Goal: Task Accomplishment & Management: Complete application form

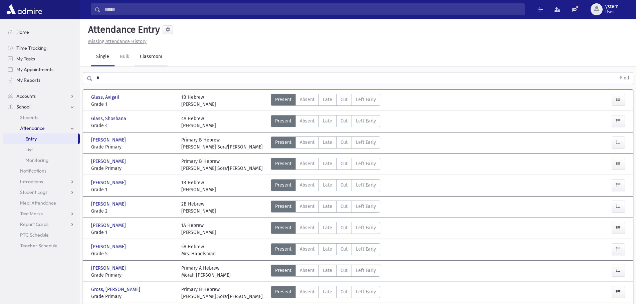
click at [149, 56] on link "Classroom" at bounding box center [150, 57] width 33 height 19
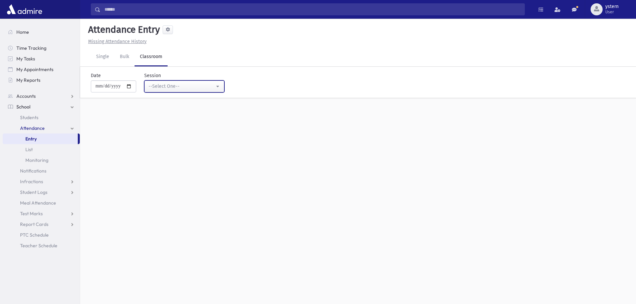
click at [173, 86] on div "--Select One--" at bounding box center [182, 86] width 66 height 7
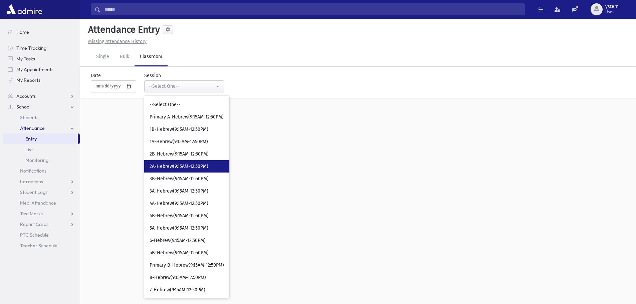
click at [184, 166] on span "2A-Hebrew(9:15AM-12:50PM)" at bounding box center [179, 166] width 59 height 7
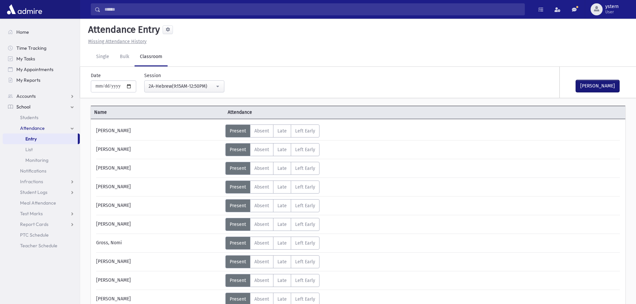
click at [583, 85] on button "[PERSON_NAME]" at bounding box center [597, 86] width 43 height 12
click at [182, 85] on div "2A-Hebrew(9:15AM-12:50PM)" at bounding box center [182, 86] width 66 height 7
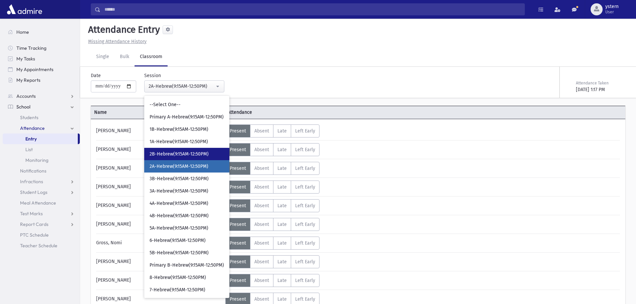
click at [179, 154] on span "2B-Hebrew(9:15AM-12:50PM)" at bounding box center [179, 154] width 59 height 7
select select "***"
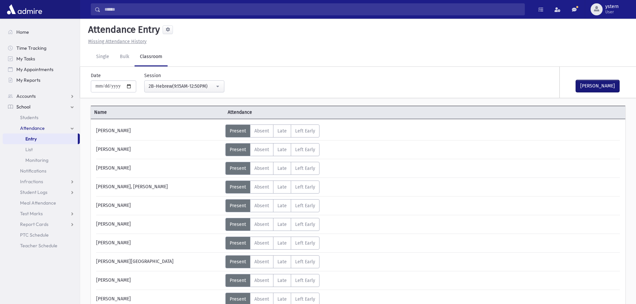
click at [590, 85] on button "[PERSON_NAME]" at bounding box center [597, 86] width 43 height 12
click at [100, 56] on link "Single" at bounding box center [103, 57] width 24 height 19
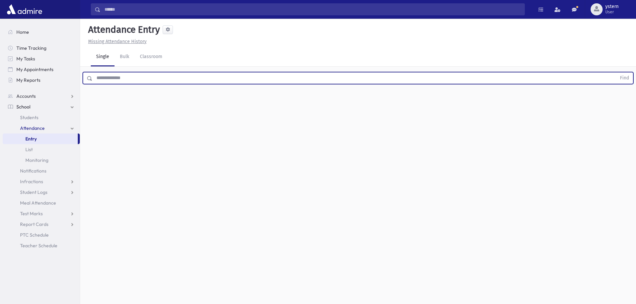
click at [106, 81] on input "text" at bounding box center [354, 78] width 524 height 12
type input "*****"
click at [616, 72] on button "Find" at bounding box center [624, 77] width 17 height 11
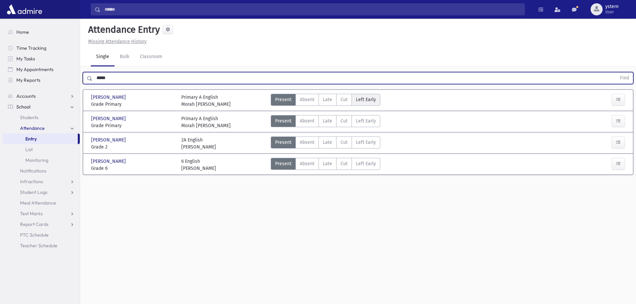
click at [367, 100] on span "Left Early" at bounding box center [366, 99] width 20 height 7
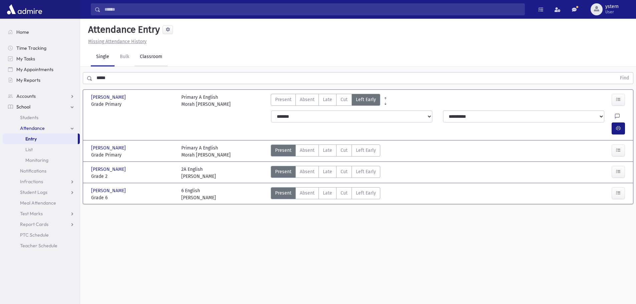
click at [150, 64] on link "Classroom" at bounding box center [150, 57] width 33 height 19
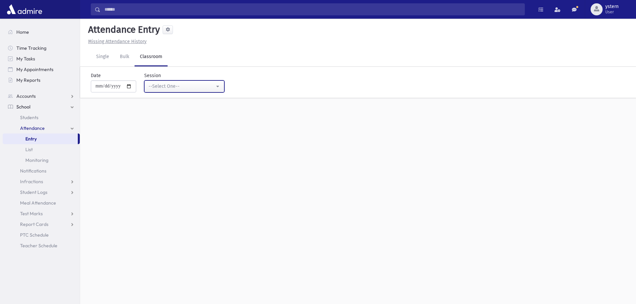
click at [180, 85] on div "--Select One--" at bounding box center [182, 86] width 66 height 7
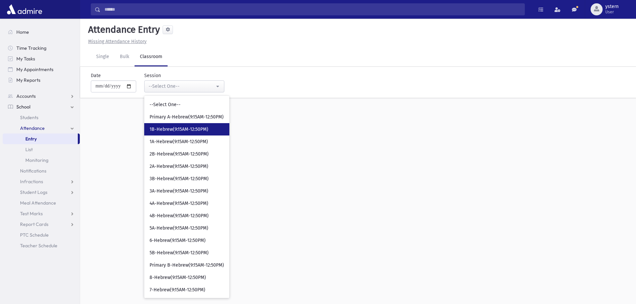
click at [188, 131] on span "1B-Hebrew(9:15AM-12:50PM)" at bounding box center [179, 129] width 59 height 7
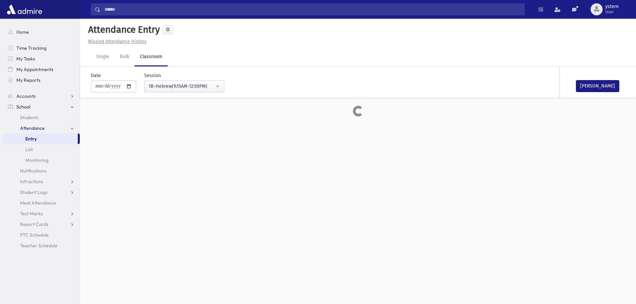
click at [194, 76] on div "**********" at bounding box center [180, 82] width 88 height 20
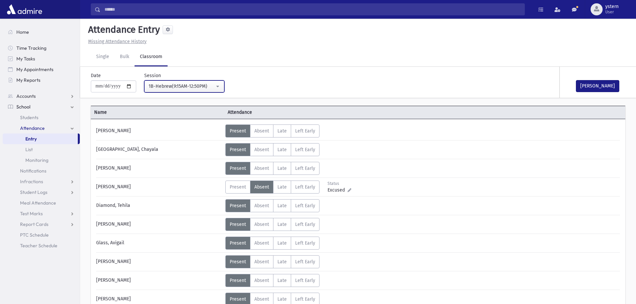
click at [196, 86] on div "1B-Hebrew(9:15AM-12:50PM)" at bounding box center [182, 86] width 66 height 7
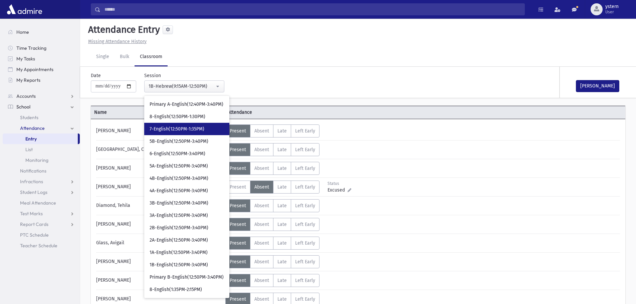
scroll to position [234, 0]
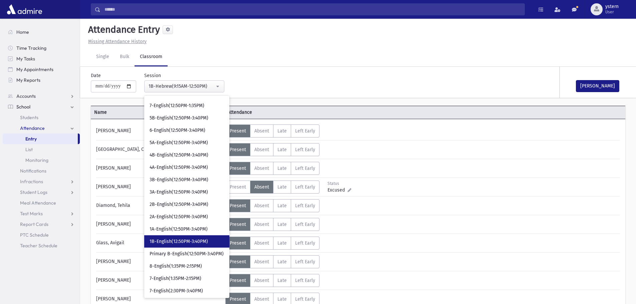
click at [201, 239] on span "1B-English(12:50PM-3:40PM)" at bounding box center [179, 241] width 58 height 7
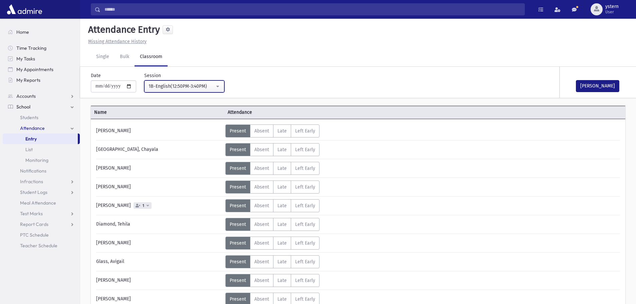
click at [186, 90] on button "1B-English(12:50PM-3:40PM)" at bounding box center [184, 86] width 80 height 12
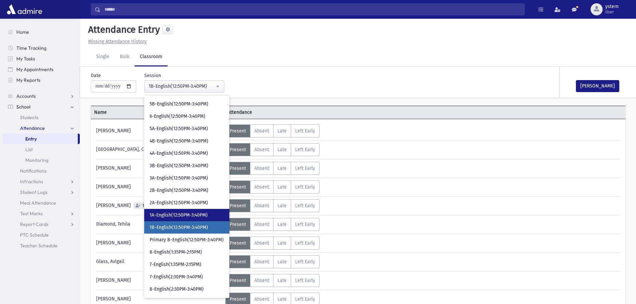
click at [187, 217] on span "1A-English(12:50PM-3:40PM)" at bounding box center [179, 215] width 58 height 7
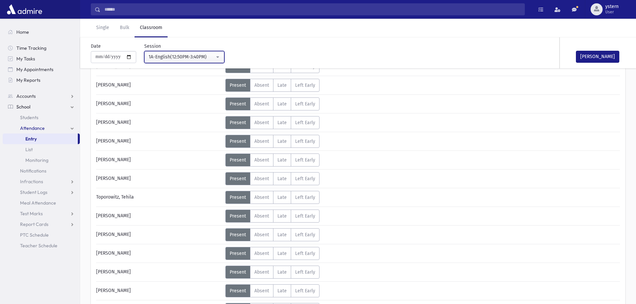
scroll to position [367, 0]
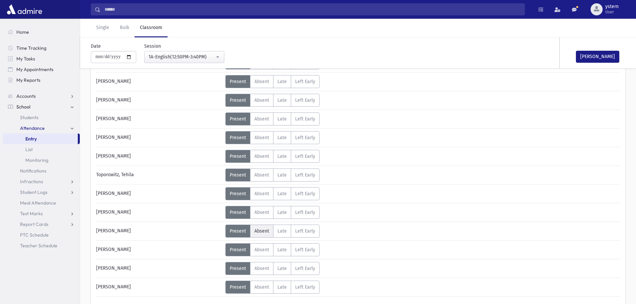
click at [257, 230] on span "Absent" at bounding box center [261, 231] width 15 height 6
click at [583, 53] on button "[PERSON_NAME]" at bounding box center [597, 57] width 43 height 12
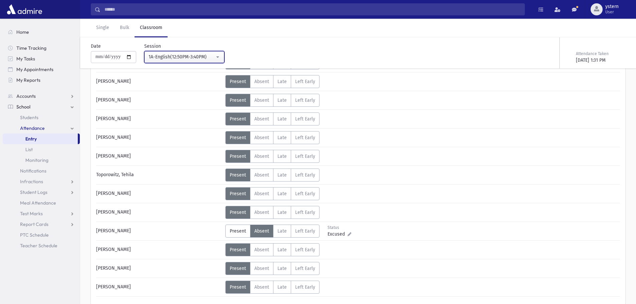
click at [214, 61] on button "1A-English(12:50PM-3:40PM)" at bounding box center [184, 57] width 80 height 12
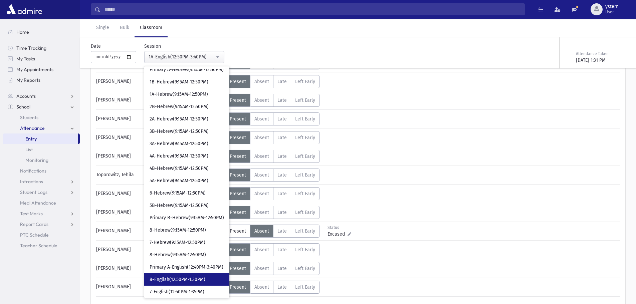
scroll to position [0, 0]
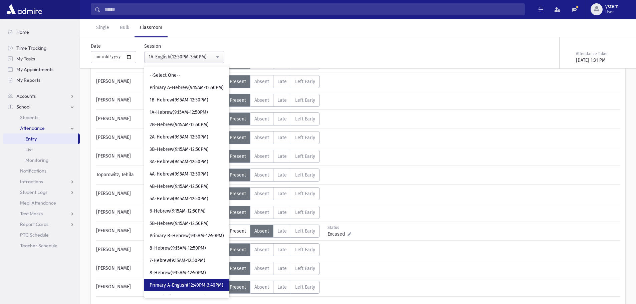
click at [204, 284] on span "Primary A-English(12:40PM-3:40PM)" at bounding box center [187, 285] width 74 height 7
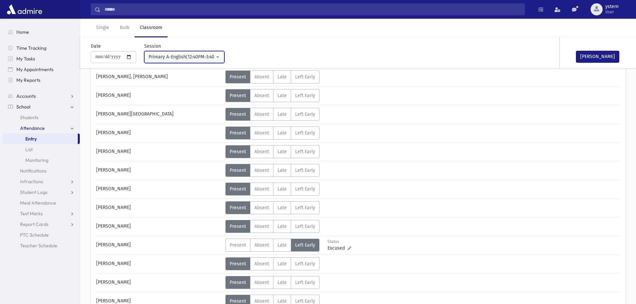
scroll to position [234, 0]
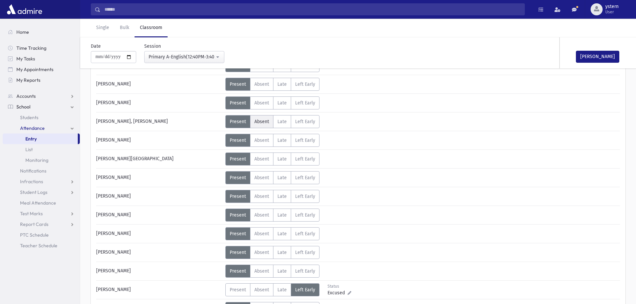
click at [257, 124] on span "Absent" at bounding box center [261, 122] width 15 height 6
click at [261, 143] on span "Absent" at bounding box center [261, 141] width 15 height 6
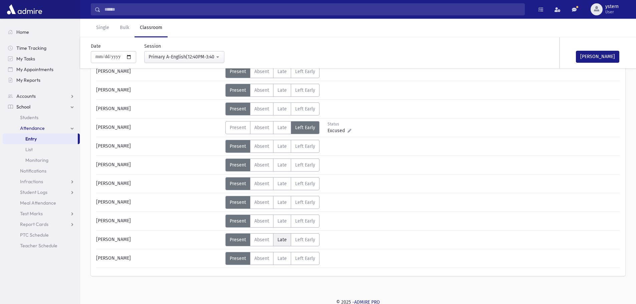
scroll to position [397, 0]
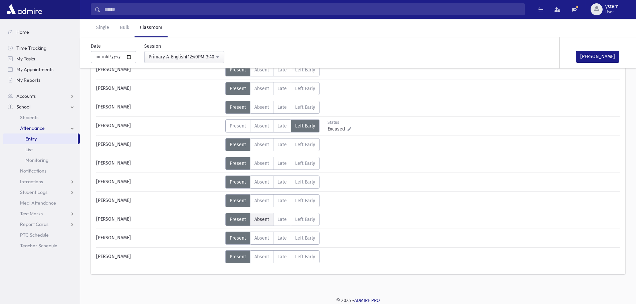
click at [269, 217] on label "Absent A" at bounding box center [261, 219] width 23 height 13
click at [185, 53] on button "Primary A-English(12:40PM-3:40PM)" at bounding box center [184, 57] width 80 height 12
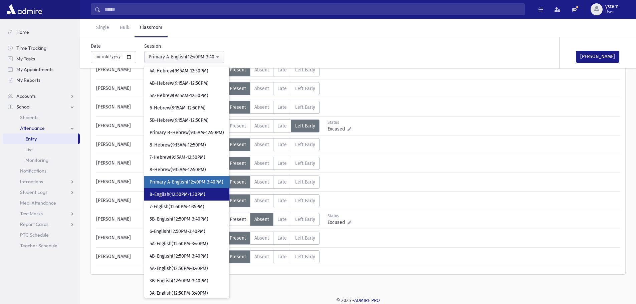
click at [187, 192] on span "8-English(12:50PM-1:30PM)" at bounding box center [178, 194] width 56 height 7
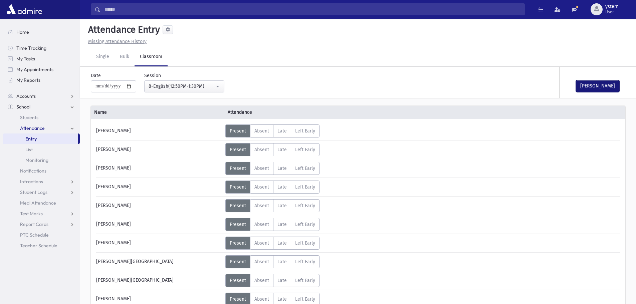
click at [590, 87] on button "[PERSON_NAME]" at bounding box center [597, 86] width 43 height 12
click at [168, 91] on button "8-English(12:50PM-1:30PM)" at bounding box center [184, 86] width 80 height 12
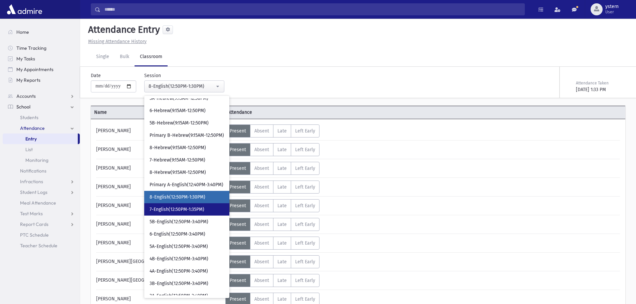
click at [181, 209] on span "7-English(12:50PM-1:35PM)" at bounding box center [177, 209] width 55 height 7
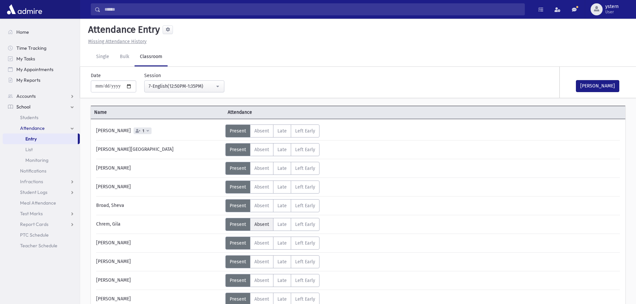
click at [259, 223] on span "Absent" at bounding box center [261, 225] width 15 height 6
click at [598, 81] on button "[PERSON_NAME]" at bounding box center [597, 86] width 43 height 12
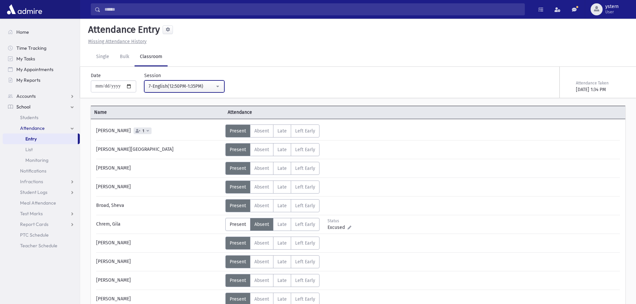
click at [182, 88] on div "7-English(12:50PM-1:35PM)" at bounding box center [182, 86] width 66 height 7
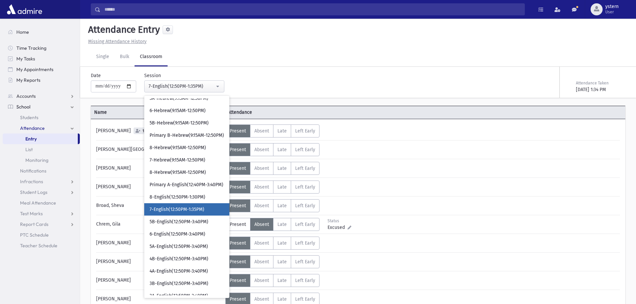
scroll to position [142, 0]
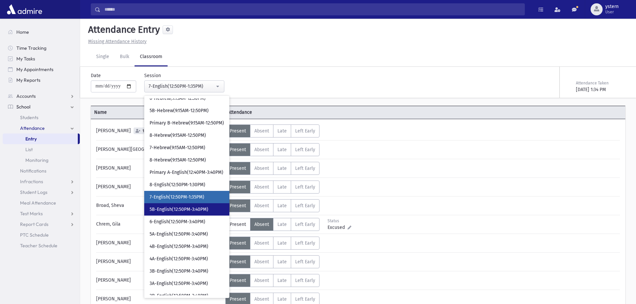
click at [179, 210] on span "5B-English(12:50PM-3:40PM)" at bounding box center [179, 209] width 59 height 7
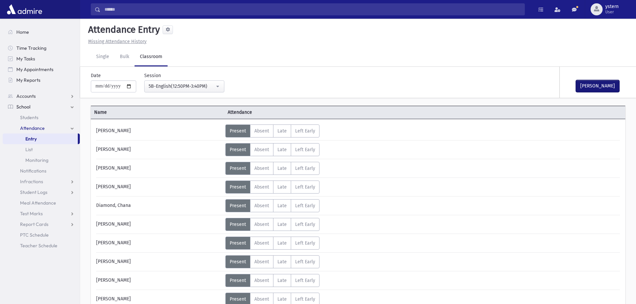
click at [588, 82] on button "[PERSON_NAME]" at bounding box center [597, 86] width 43 height 12
click at [210, 84] on div "5B-English(12:50PM-3:40PM)" at bounding box center [182, 86] width 66 height 7
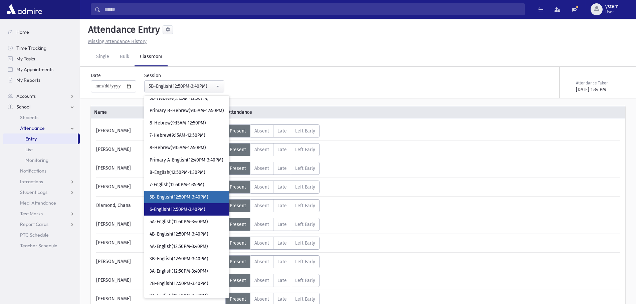
click at [203, 206] on link "6-English(12:50PM-3:40PM)" at bounding box center [186, 209] width 85 height 12
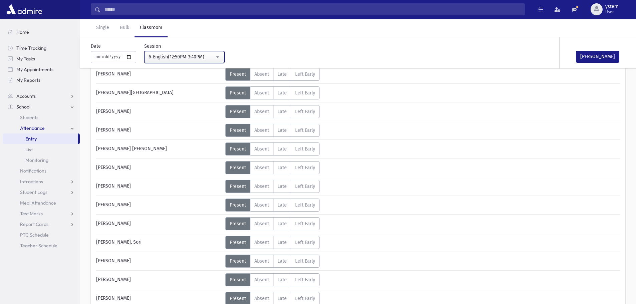
scroll to position [300, 0]
click at [262, 167] on span "Absent" at bounding box center [261, 167] width 15 height 6
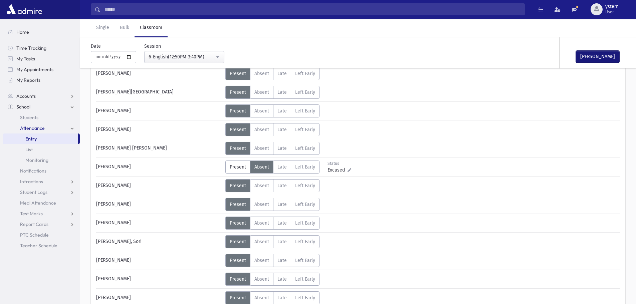
click at [604, 54] on button "[PERSON_NAME]" at bounding box center [597, 57] width 43 height 12
click at [198, 55] on div "6-English(12:50PM-3:40PM)" at bounding box center [182, 56] width 66 height 7
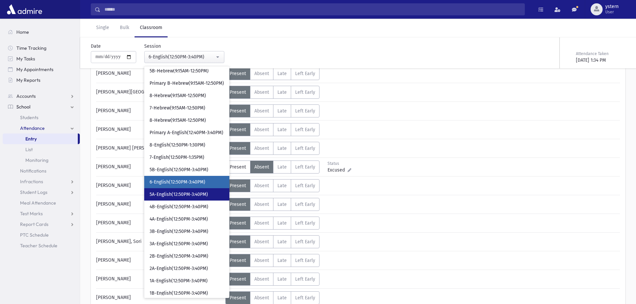
click at [177, 196] on span "5A-English(12:50PM-3:40PM)" at bounding box center [179, 194] width 58 height 7
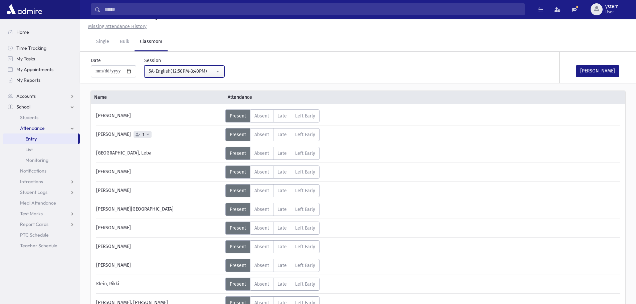
scroll to position [285, 0]
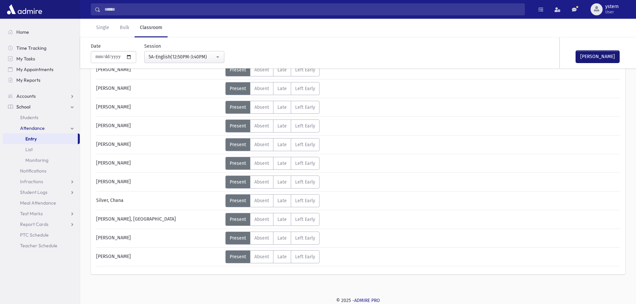
click at [579, 60] on button "[PERSON_NAME]" at bounding box center [597, 57] width 43 height 12
click at [201, 61] on button "5A-English(12:50PM-3:40PM)" at bounding box center [184, 57] width 80 height 12
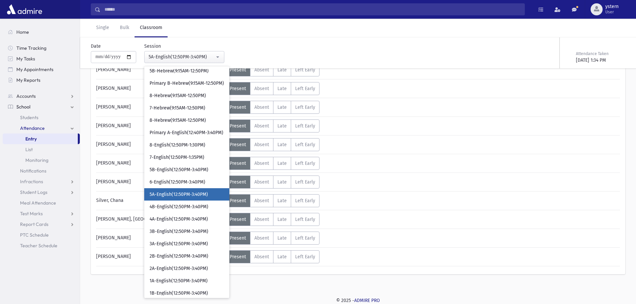
scroll to position [165, 0]
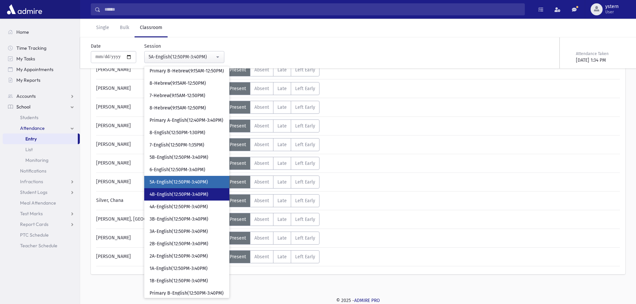
click at [203, 192] on span "4B-English(12:50PM-3:40PM)" at bounding box center [179, 194] width 59 height 7
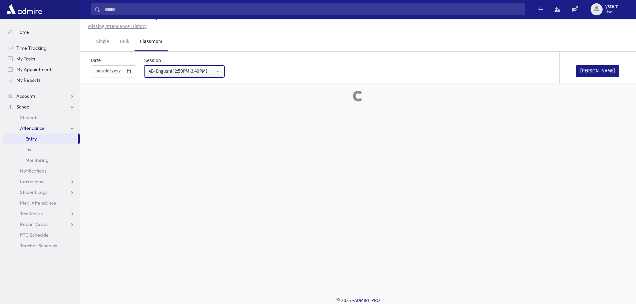
scroll to position [285, 0]
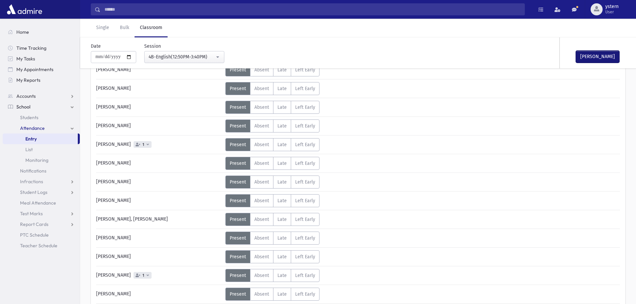
click at [598, 54] on button "[PERSON_NAME]" at bounding box center [597, 57] width 43 height 12
click at [197, 53] on button "4B-English(12:50PM-3:40PM)" at bounding box center [184, 57] width 80 height 12
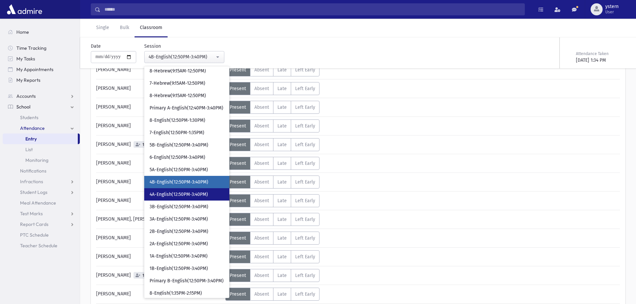
click at [164, 193] on span "4A-English(12:50PM-3:40PM)" at bounding box center [179, 194] width 58 height 7
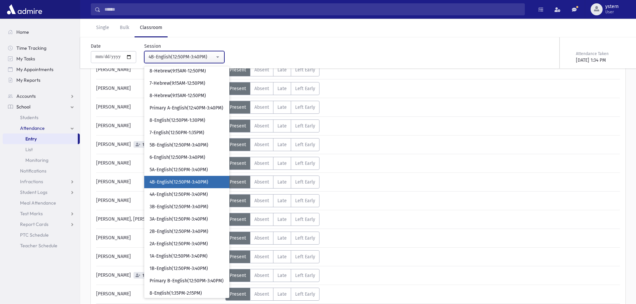
scroll to position [15, 0]
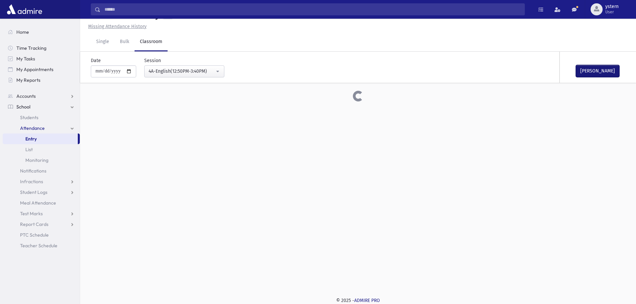
click at [597, 76] on button "[PERSON_NAME]" at bounding box center [597, 71] width 43 height 12
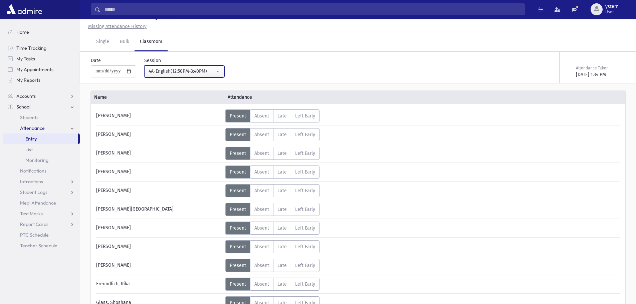
click at [210, 72] on div "4A-English(12:50PM-3:40PM)" at bounding box center [182, 71] width 66 height 7
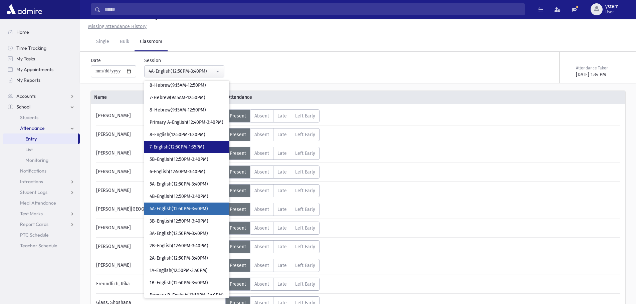
scroll to position [197, 0]
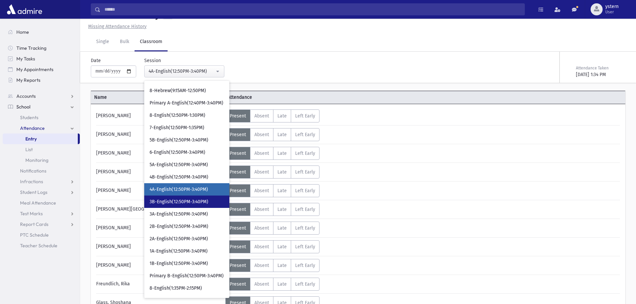
click at [190, 203] on span "3B-English(12:50PM-3:40PM)" at bounding box center [179, 202] width 59 height 7
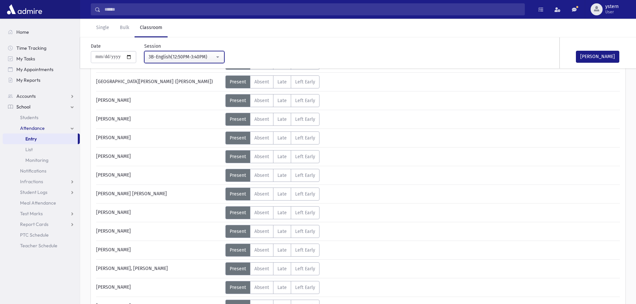
scroll to position [215, 0]
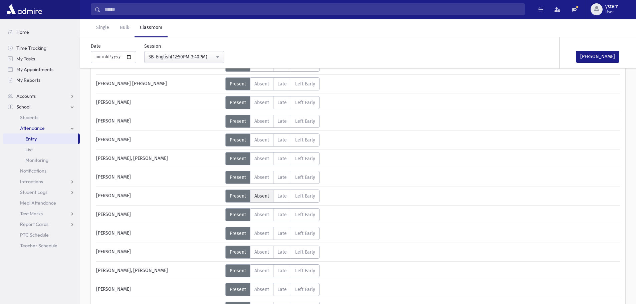
click at [255, 195] on span "Absent" at bounding box center [261, 196] width 15 height 6
click at [605, 52] on button "[PERSON_NAME]" at bounding box center [597, 57] width 43 height 12
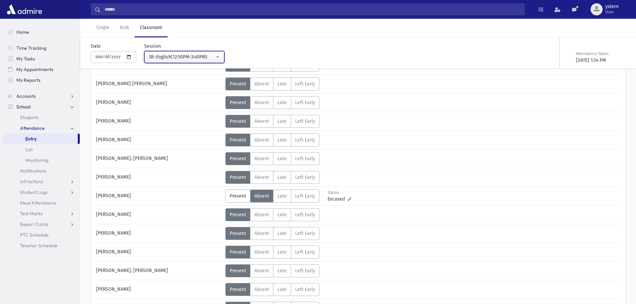
click at [194, 59] on div "3B-English(12:50PM-3:40PM)" at bounding box center [182, 56] width 66 height 7
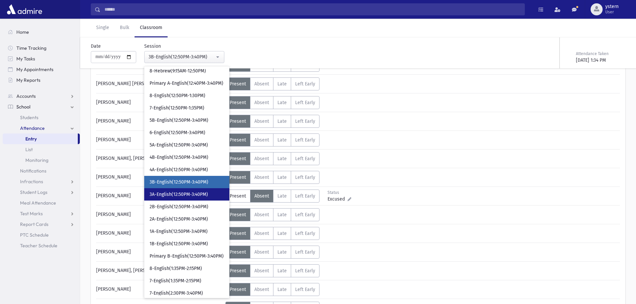
click at [184, 191] on link "3A-English(12:50PM-3:40PM)" at bounding box center [186, 194] width 85 height 12
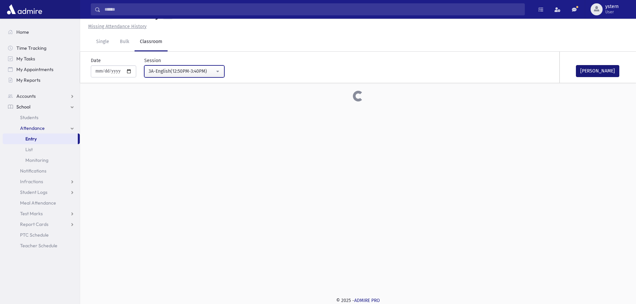
scroll to position [215, 0]
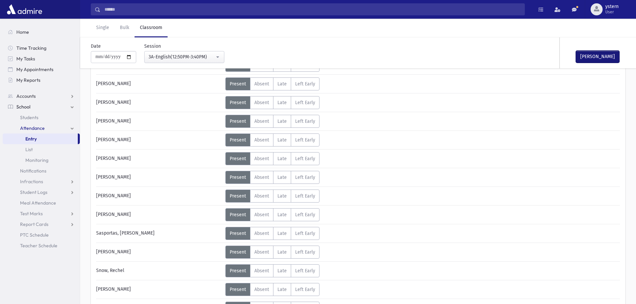
click at [599, 55] on button "[PERSON_NAME]" at bounding box center [597, 57] width 43 height 12
click at [211, 58] on div "3A-English(12:50PM-3:40PM)" at bounding box center [182, 56] width 66 height 7
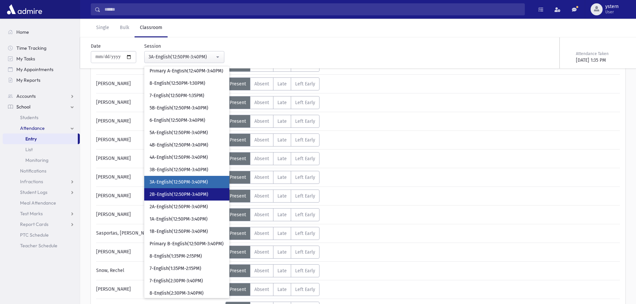
click at [193, 195] on span "2B-English(12:50PM-3:40PM)" at bounding box center [179, 194] width 59 height 7
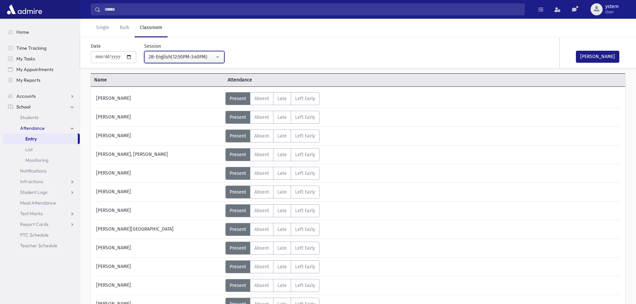
scroll to position [15, 0]
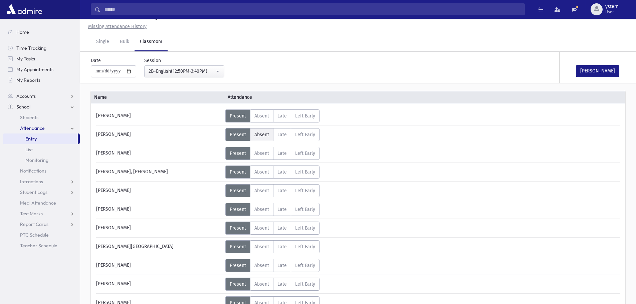
click at [265, 134] on span "Absent" at bounding box center [261, 135] width 15 height 6
click at [593, 69] on button "[PERSON_NAME]" at bounding box center [597, 71] width 43 height 12
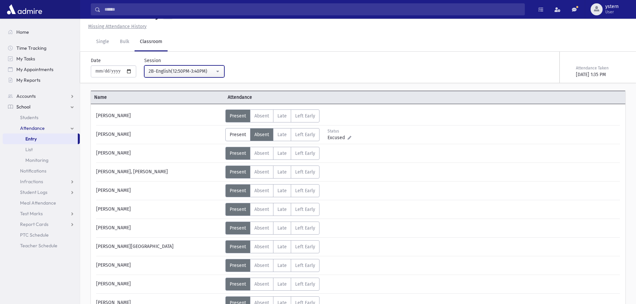
click at [200, 72] on div "2B-English(12:50PM-3:40PM)" at bounding box center [182, 71] width 66 height 7
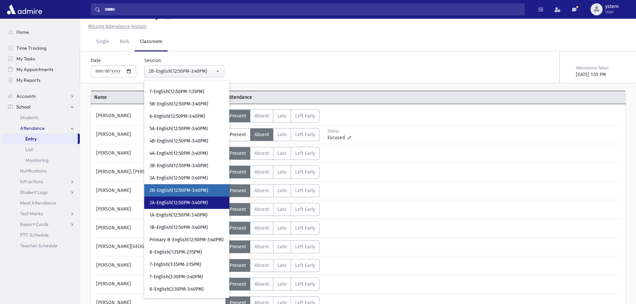
click at [173, 204] on span "2A-English(12:50PM-3:40PM)" at bounding box center [179, 203] width 58 height 7
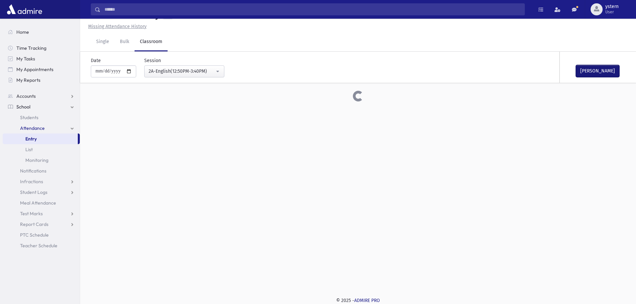
click at [601, 72] on button "[PERSON_NAME]" at bounding box center [597, 71] width 43 height 12
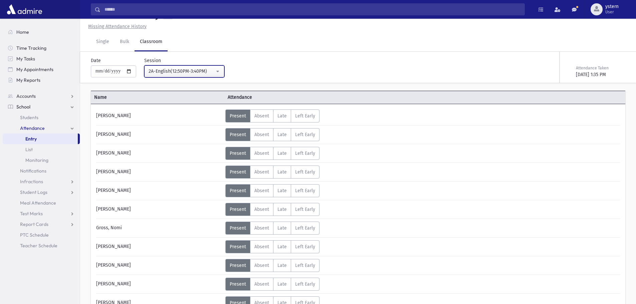
click at [214, 73] on div "2A-English(12:50PM-3:40PM)" at bounding box center [182, 71] width 66 height 7
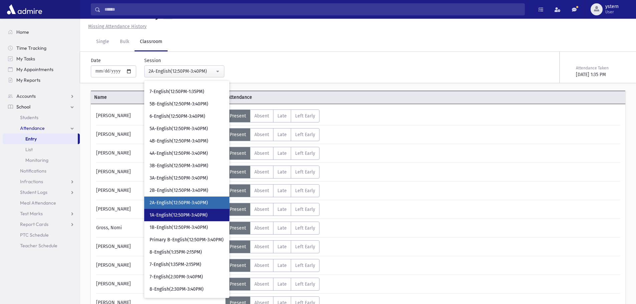
click at [182, 216] on span "1A-English(12:50PM-3:40PM)" at bounding box center [179, 215] width 58 height 7
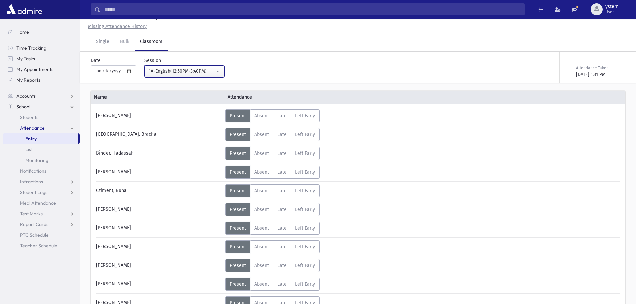
click at [219, 70] on button "1A-English(12:50PM-3:40PM)" at bounding box center [184, 71] width 80 height 12
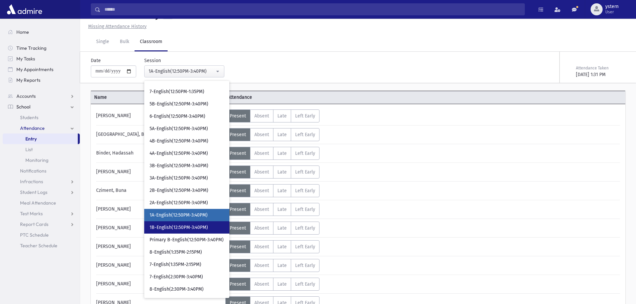
click at [179, 227] on span "1B-English(12:50PM-3:40PM)" at bounding box center [179, 227] width 58 height 7
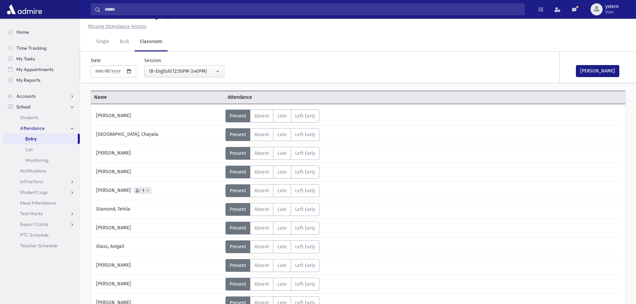
click at [147, 190] on icon at bounding box center [148, 191] width 2 height 4
click at [257, 190] on span "Absent" at bounding box center [261, 191] width 15 height 6
click at [608, 70] on button "[PERSON_NAME]" at bounding box center [597, 71] width 43 height 12
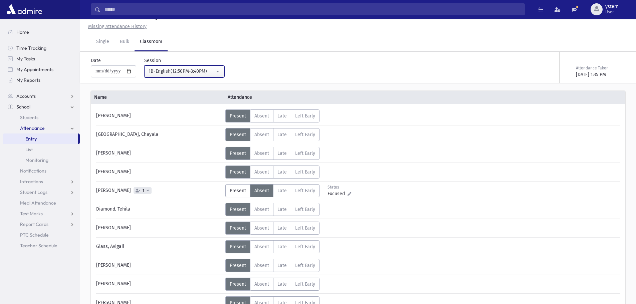
click at [215, 73] on div "1B-English(12:50PM-3:40PM)" at bounding box center [182, 71] width 66 height 7
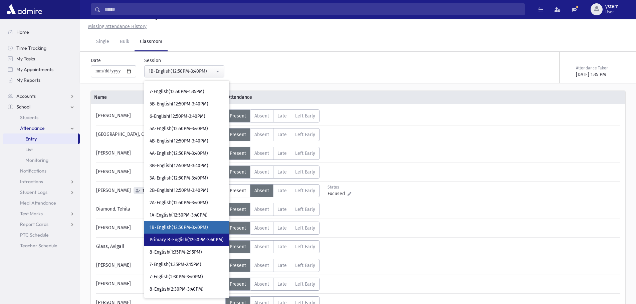
click at [197, 238] on span "Primary B-English(12:50PM-3:40PM)" at bounding box center [187, 240] width 74 height 7
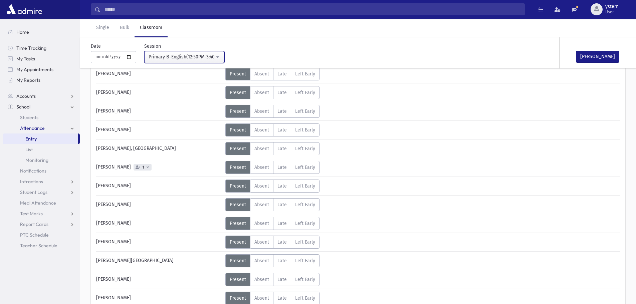
scroll to position [249, 0]
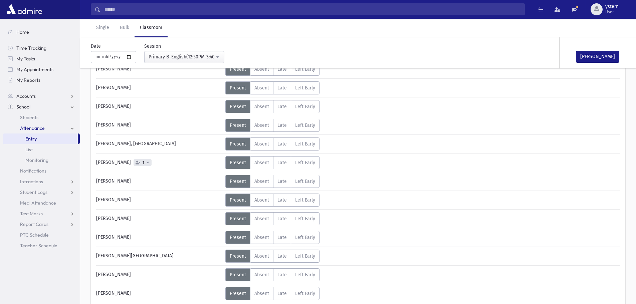
click at [147, 164] on span at bounding box center [148, 163] width 2 height 4
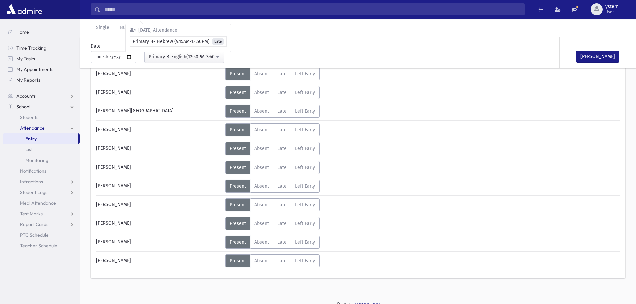
scroll to position [397, 0]
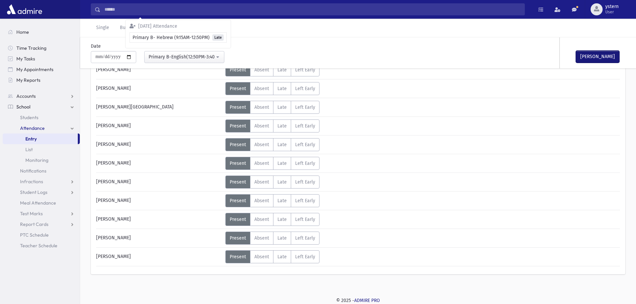
click at [604, 53] on button "[PERSON_NAME]" at bounding box center [597, 57] width 43 height 12
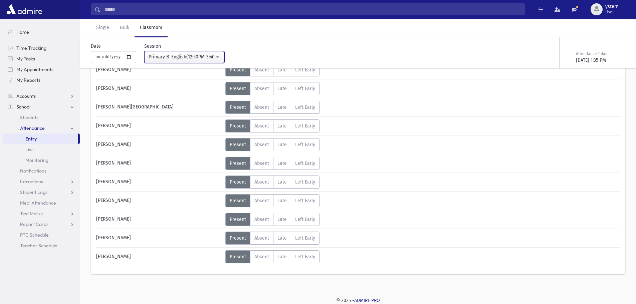
click at [198, 53] on button "Primary B-English(12:50PM-3:40PM)" at bounding box center [184, 57] width 80 height 12
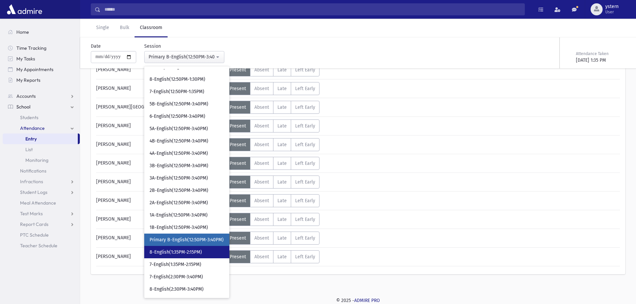
click at [202, 252] on span "8-English(1:35PM-2:15PM)" at bounding box center [176, 252] width 52 height 7
select select "***"
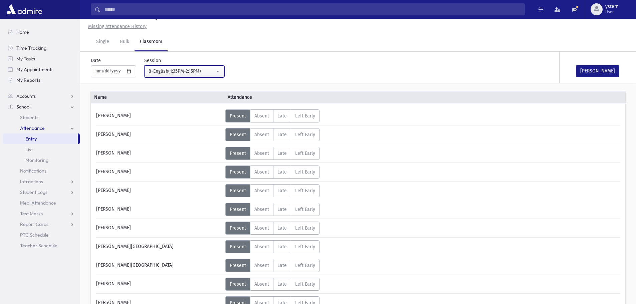
scroll to position [304, 0]
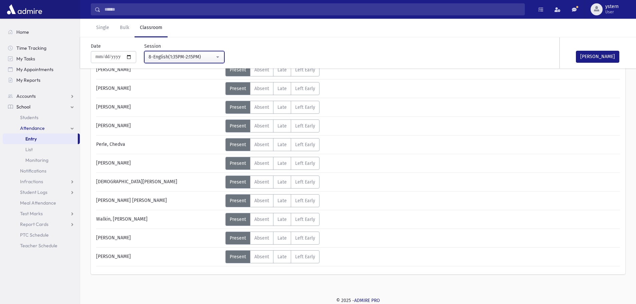
click at [209, 56] on div "8-English(1:35PM-2:15PM)" at bounding box center [182, 56] width 66 height 7
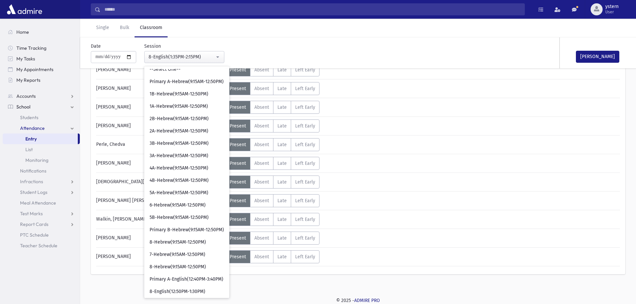
scroll to position [0, 0]
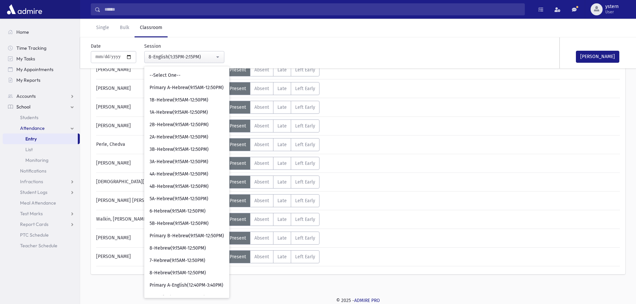
click at [501, 95] on div "Status Excused Admin: Present P Absent A L" at bounding box center [421, 88] width 393 height 13
